Goal: Task Accomplishment & Management: Manage account settings

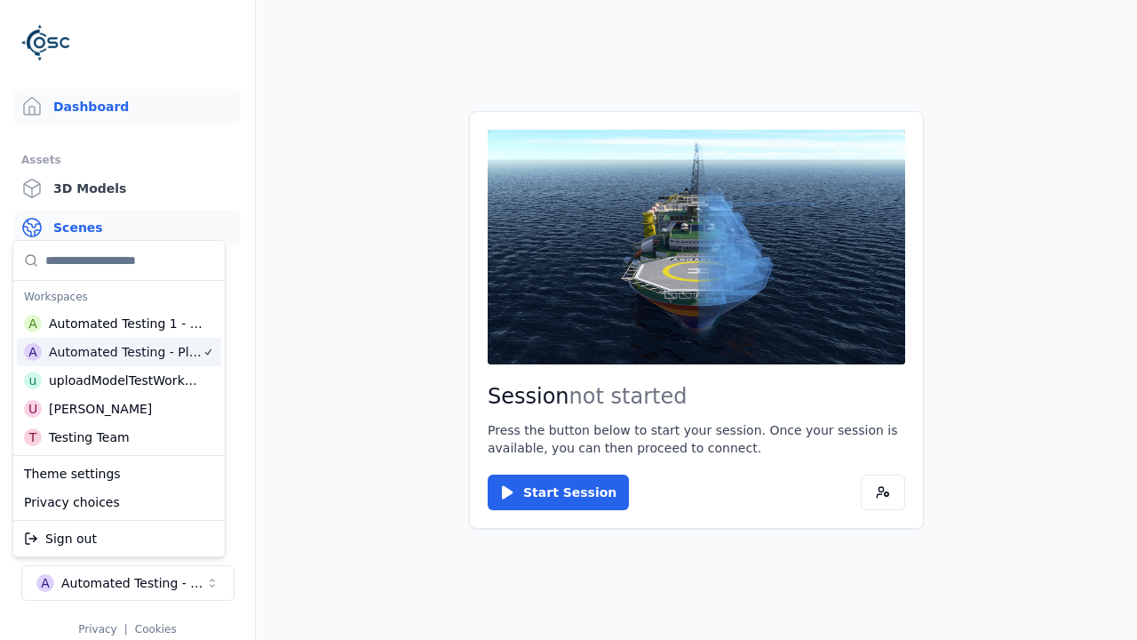
click at [127, 227] on link "Scenes" at bounding box center [127, 228] width 227 height 36
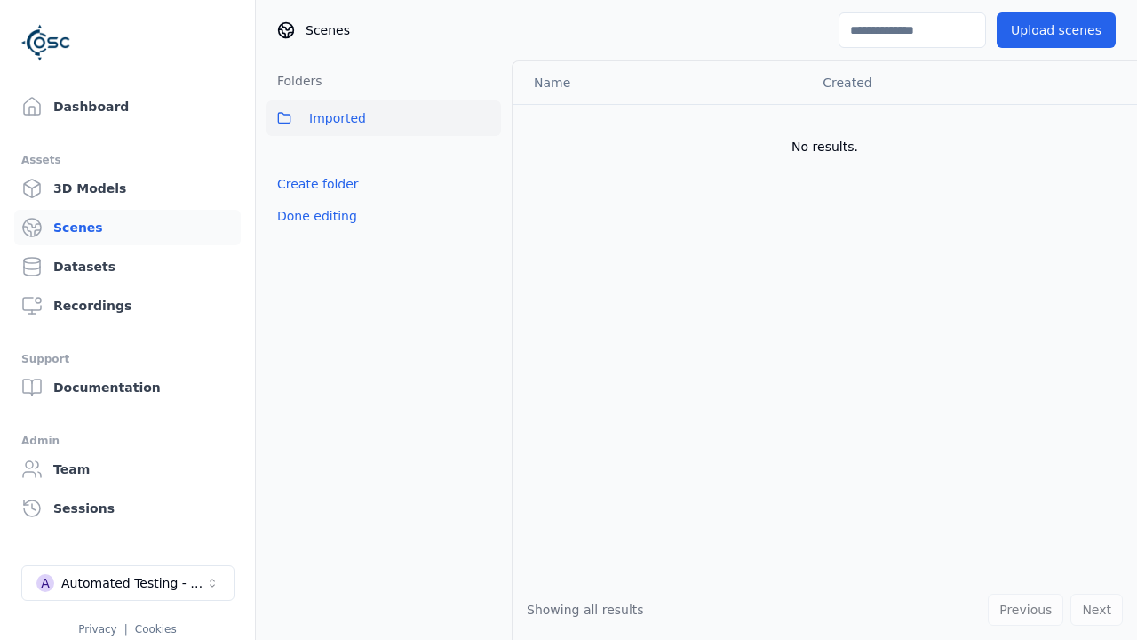
click at [313, 184] on link "Create folder" at bounding box center [318, 184] width 82 height 18
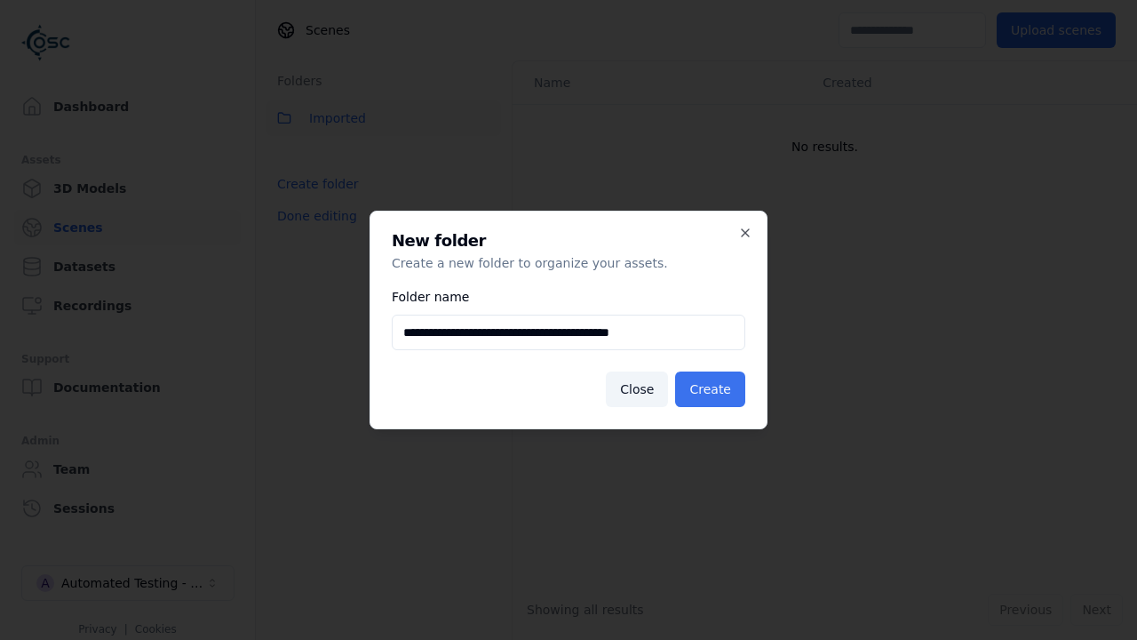
type input "**********"
click at [713, 389] on button "Create" at bounding box center [710, 389] width 70 height 36
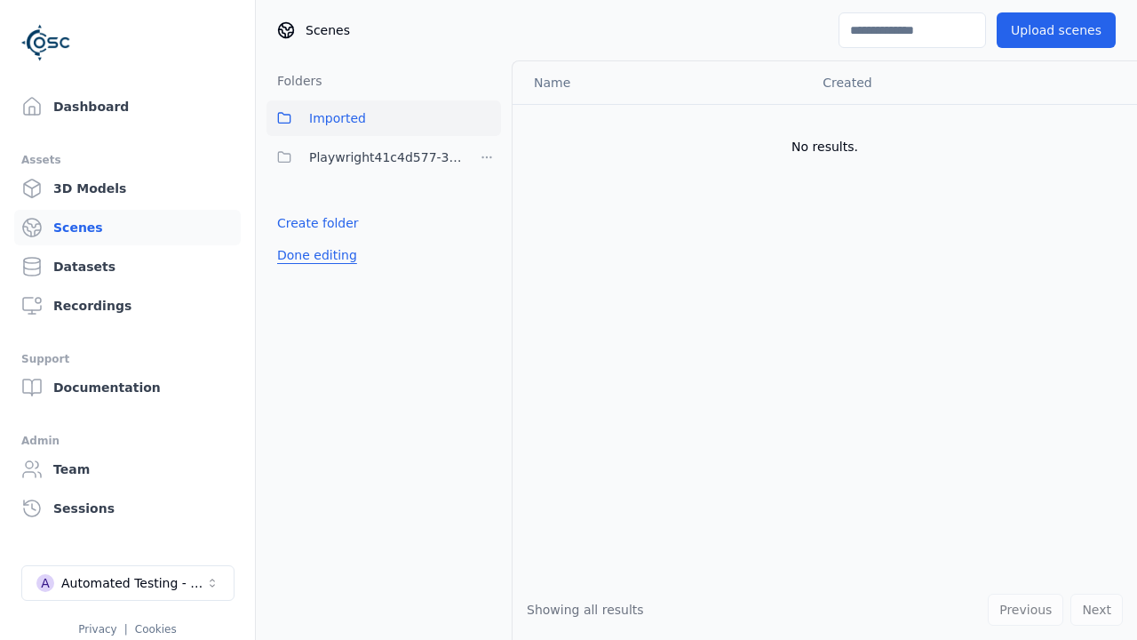
click at [313, 255] on button "Done editing" at bounding box center [317, 255] width 101 height 32
click at [297, 239] on button "Done editing" at bounding box center [317, 255] width 101 height 32
click at [487, 157] on html "Support Dashboard Assets 3D Models Scenes Datasets Recordings Support Documenta…" at bounding box center [568, 320] width 1137 height 640
click at [486, 221] on div "Rename" at bounding box center [493, 222] width 119 height 28
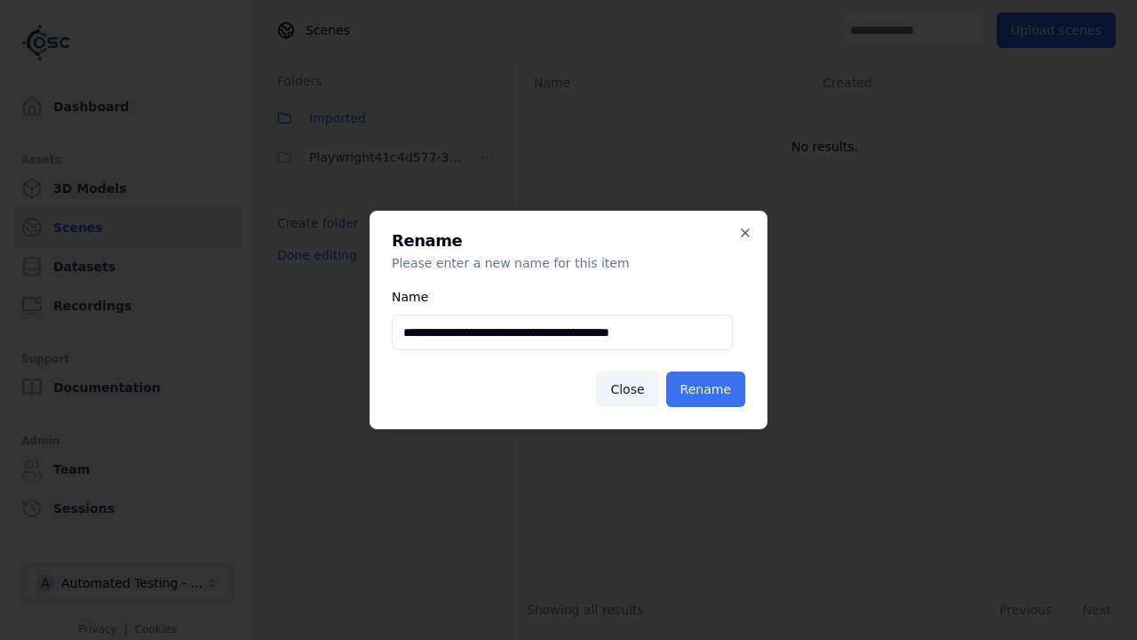
click at [562, 332] on input "**********" at bounding box center [562, 333] width 341 height 36
type input "**********"
click at [709, 389] on button "Rename" at bounding box center [705, 389] width 79 height 36
click at [313, 255] on button "Done editing" at bounding box center [317, 255] width 101 height 32
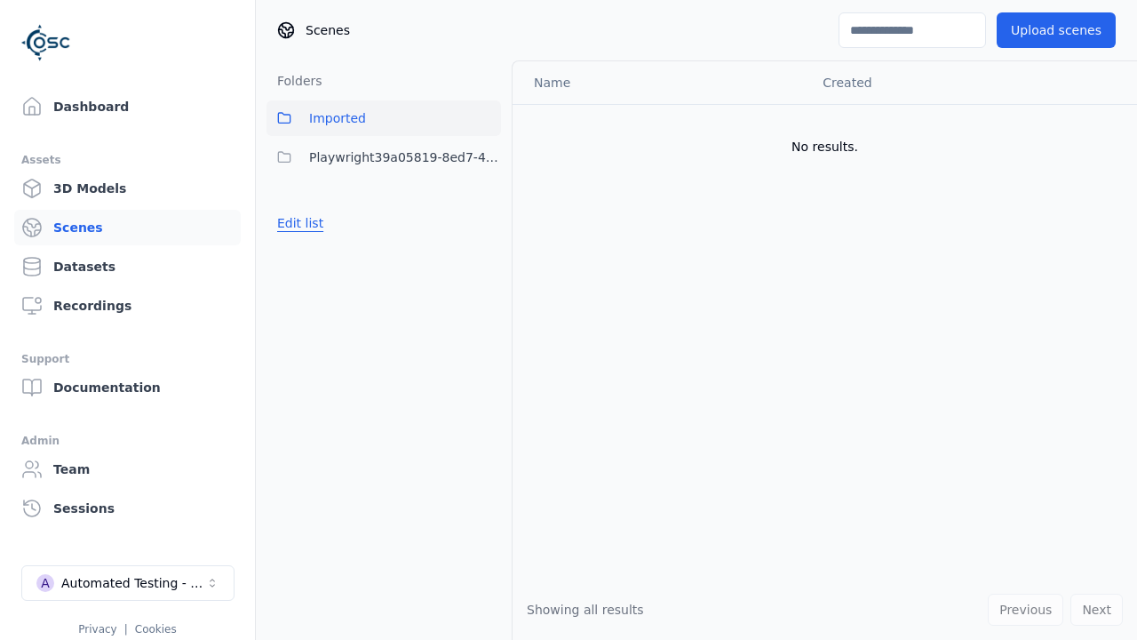
click at [297, 223] on button "Edit list" at bounding box center [301, 223] width 68 height 32
click at [487, 157] on html "Support Dashboard Assets 3D Models Scenes Datasets Recordings Support Documenta…" at bounding box center [568, 320] width 1137 height 640
click at [486, 250] on div "Delete" at bounding box center [493, 250] width 119 height 28
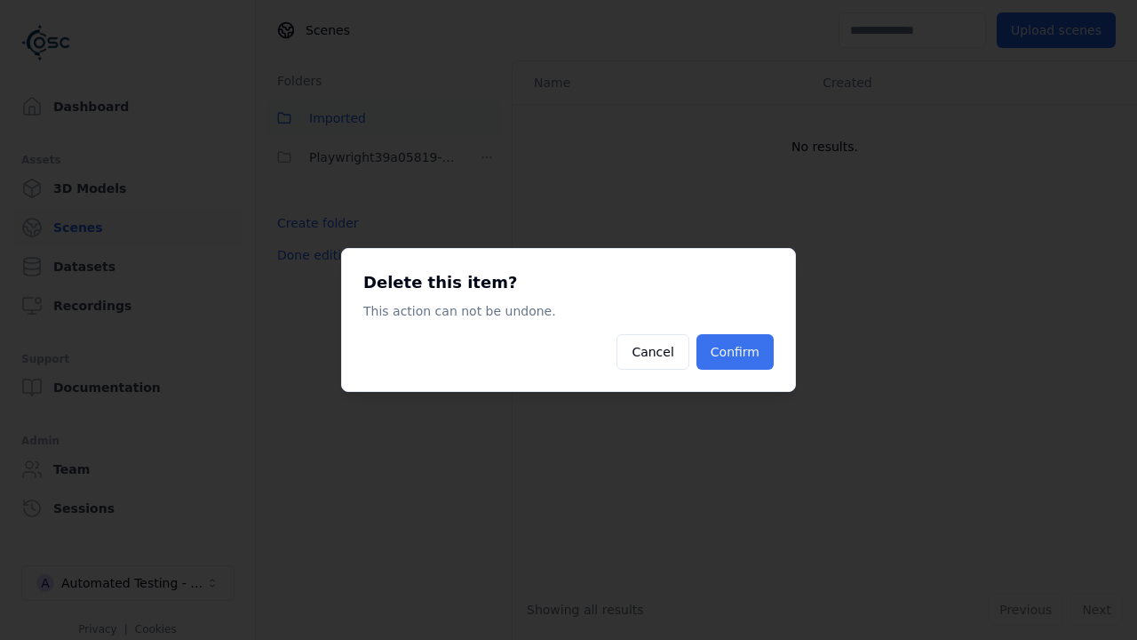
click at [737, 352] on button "Confirm" at bounding box center [735, 352] width 77 height 36
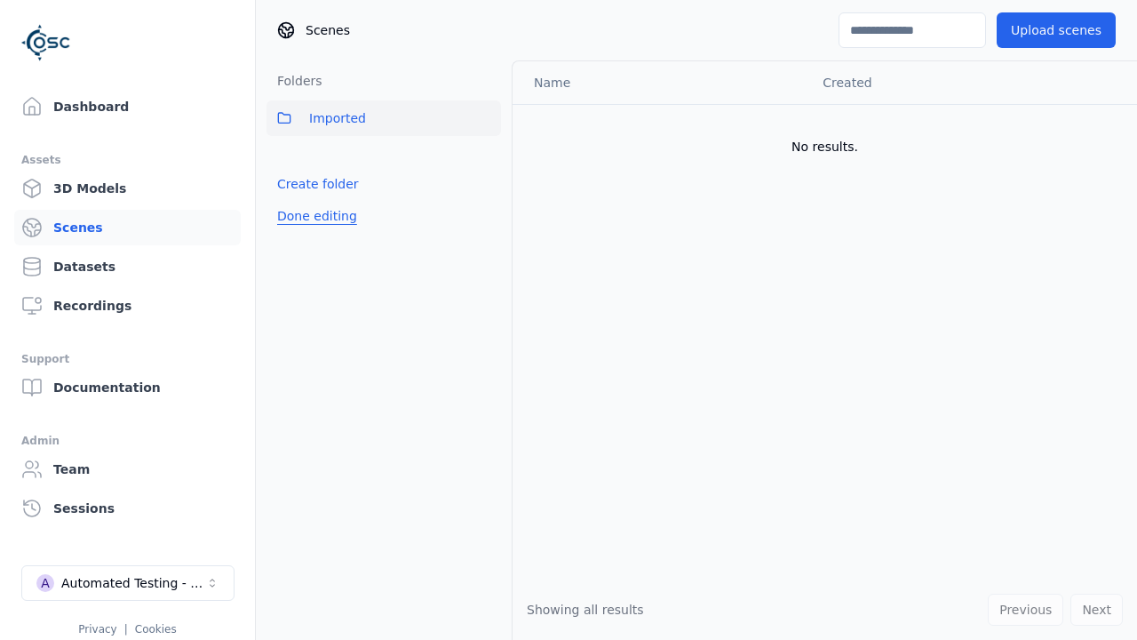
click at [313, 216] on button "Done editing" at bounding box center [317, 216] width 101 height 32
